Goal: Navigation & Orientation: Find specific page/section

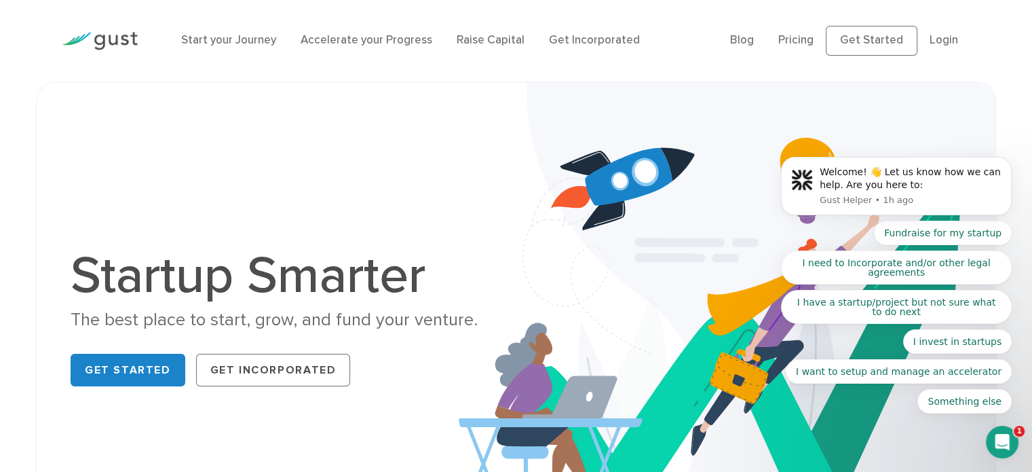
click at [1004, 444] on icon "Open Intercom Messenger" at bounding box center [1003, 442] width 22 height 22
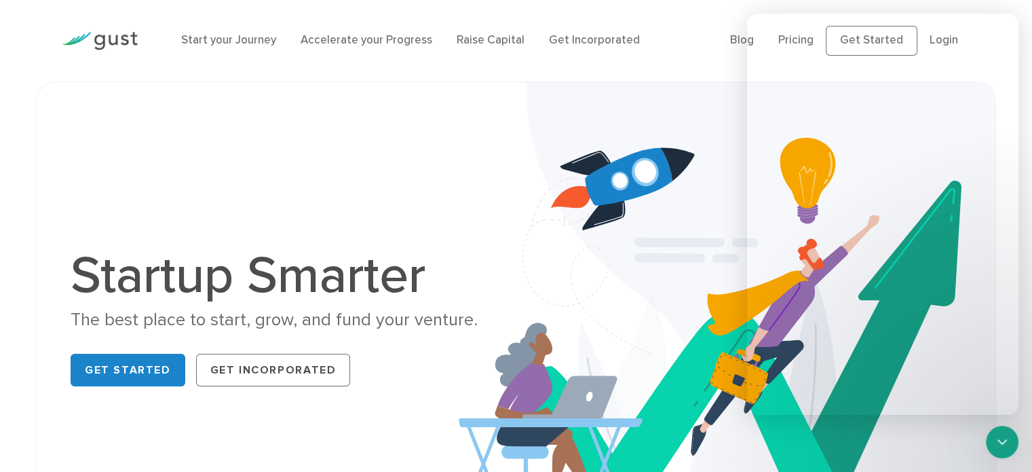
click at [1004, 444] on icon "Close Intercom Messenger" at bounding box center [1002, 442] width 16 height 16
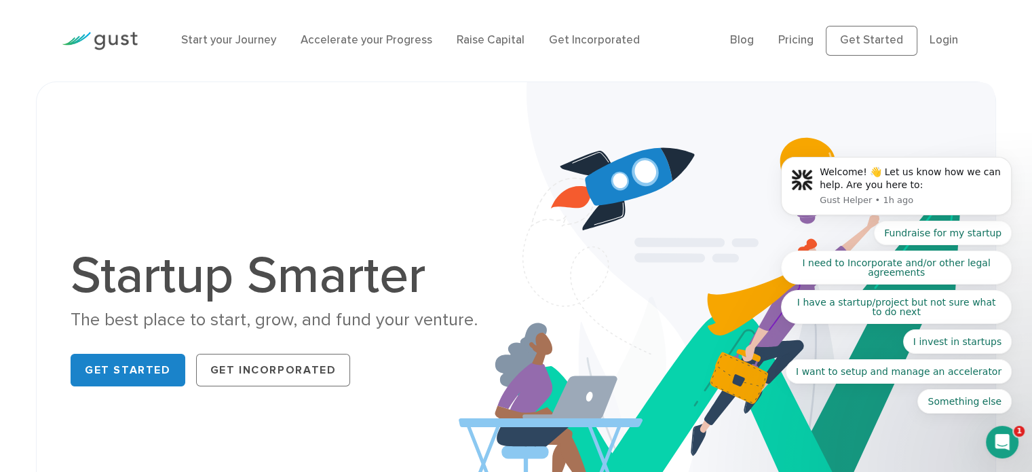
click at [791, 37] on body "Welcome! 👋 Let us know how we can help. Are you here to: Gust Helper • 1h ago F…" at bounding box center [896, 191] width 261 height 478
click at [746, 42] on link "Blog" at bounding box center [742, 40] width 24 height 14
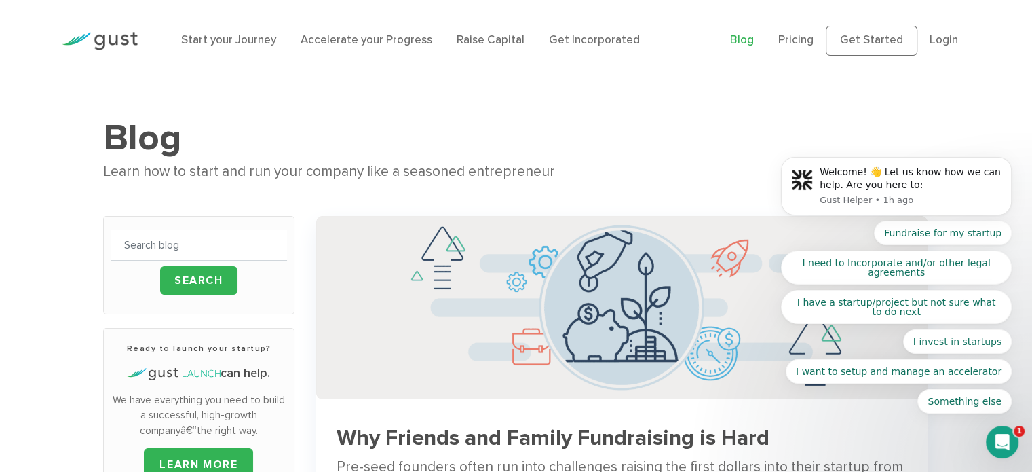
click at [801, 41] on body "Welcome! 👋 Let us know how we can help. Are you here to: Gust Helper • 1h ago F…" at bounding box center [896, 191] width 261 height 478
